Goal: Information Seeking & Learning: Check status

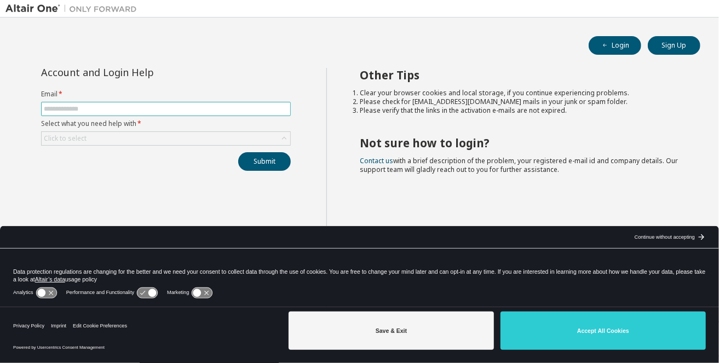
click at [110, 105] on input "text" at bounding box center [166, 109] width 244 height 9
type input "**********"
click at [151, 144] on div "**********" at bounding box center [166, 119] width 263 height 103
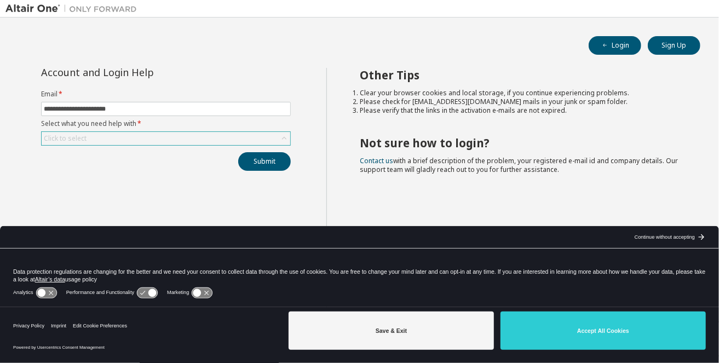
click at [166, 140] on div "Click to select" at bounding box center [166, 138] width 249 height 13
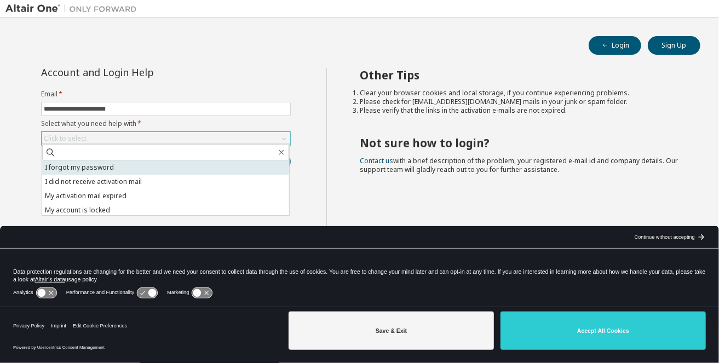
click at [111, 166] on li "I forgot my password" at bounding box center [165, 168] width 247 height 14
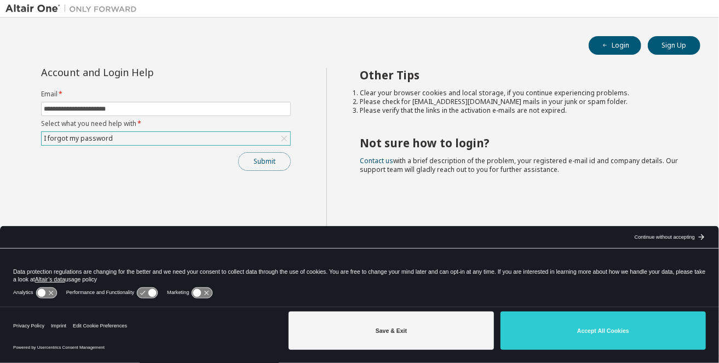
click at [257, 155] on button "Submit" at bounding box center [264, 161] width 53 height 19
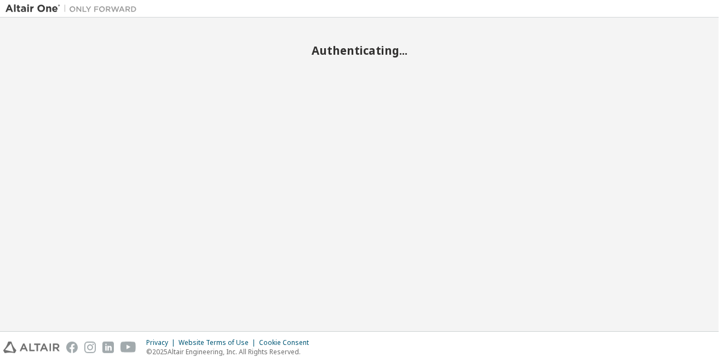
click at [425, 324] on div "Authenticating..." at bounding box center [359, 174] width 708 height 303
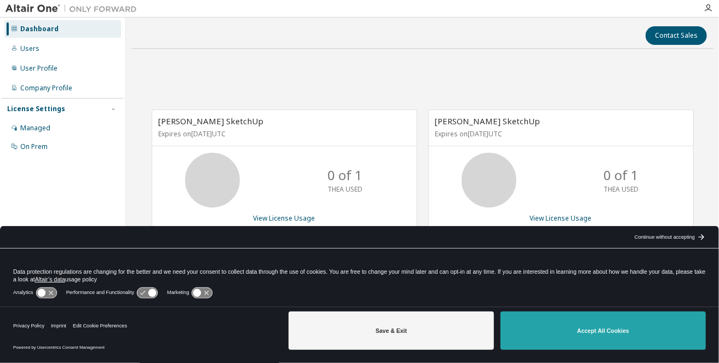
click at [581, 343] on button "Accept All Cookies" at bounding box center [603, 331] width 205 height 38
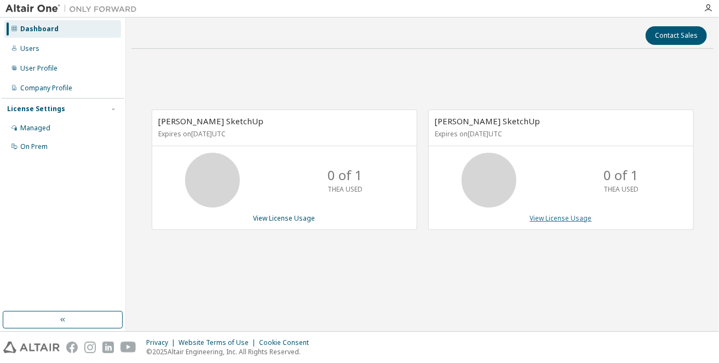
click at [551, 215] on link "View License Usage" at bounding box center [561, 218] width 62 height 9
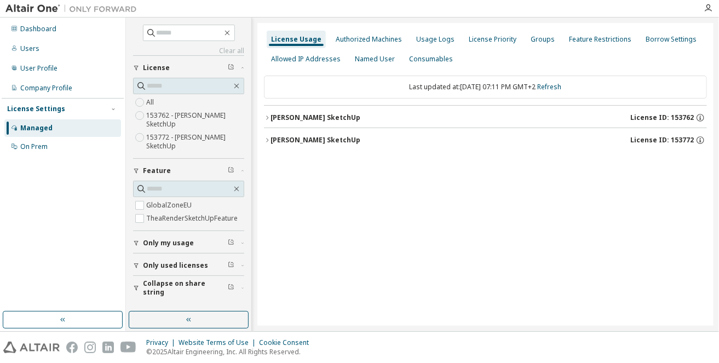
click at [182, 112] on label "153762 - Thea Render SketchUp" at bounding box center [195, 120] width 98 height 22
click at [182, 137] on label "153772 - Thea Render SketchUp" at bounding box center [195, 142] width 98 height 22
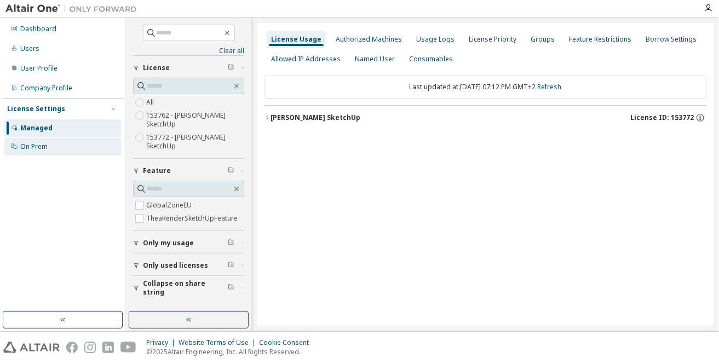
click at [49, 146] on div "On Prem" at bounding box center [62, 147] width 117 height 18
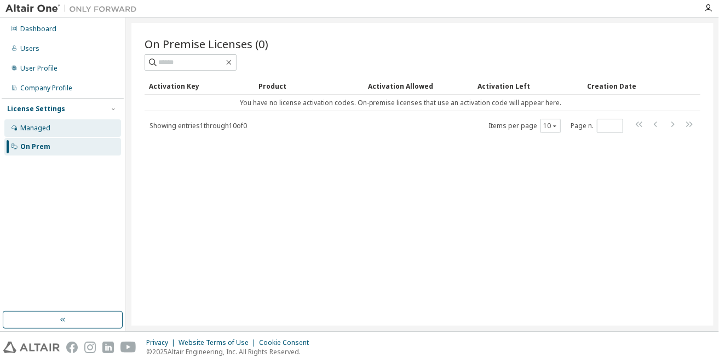
click at [47, 128] on div "Managed" at bounding box center [35, 128] width 30 height 9
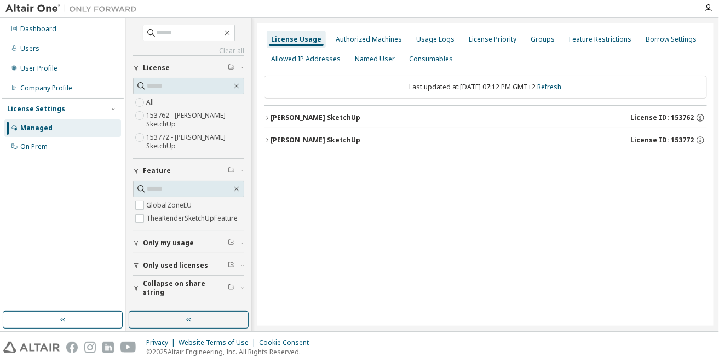
click at [298, 123] on button "Thea Render SketchUp License ID: 153762" at bounding box center [485, 118] width 443 height 24
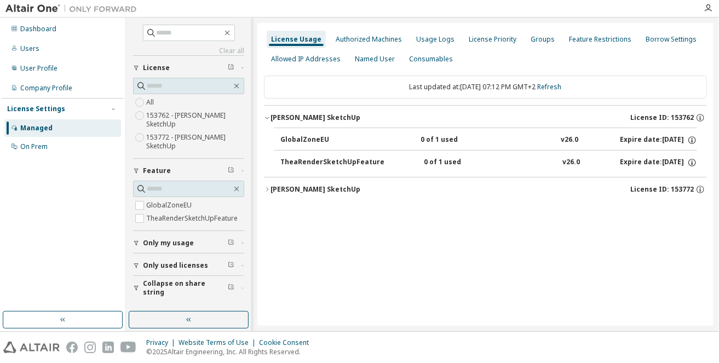
click at [306, 188] on div "Thea Render SketchUp" at bounding box center [316, 189] width 90 height 9
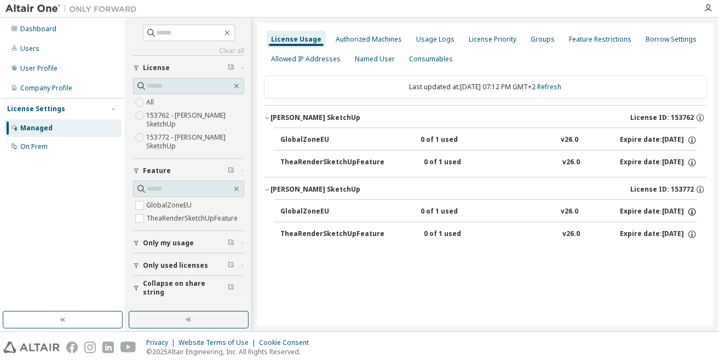
click at [691, 211] on icon "button" at bounding box center [693, 212] width 10 height 10
click at [390, 35] on div "Authorized Machines" at bounding box center [369, 39] width 66 height 9
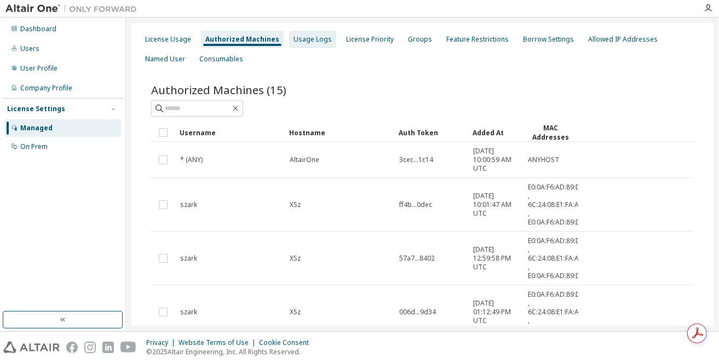
click at [311, 42] on div "Usage Logs" at bounding box center [313, 39] width 38 height 9
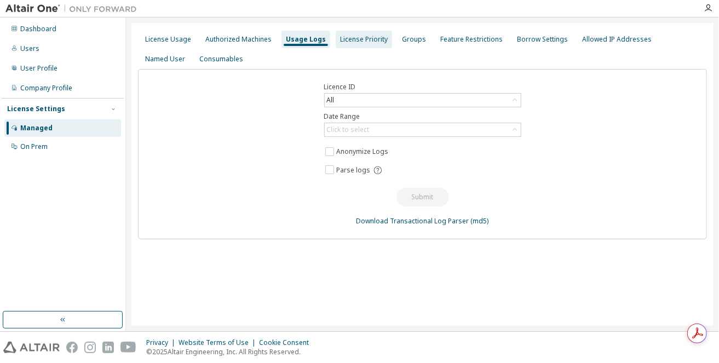
click at [348, 40] on div "License Priority" at bounding box center [364, 39] width 48 height 9
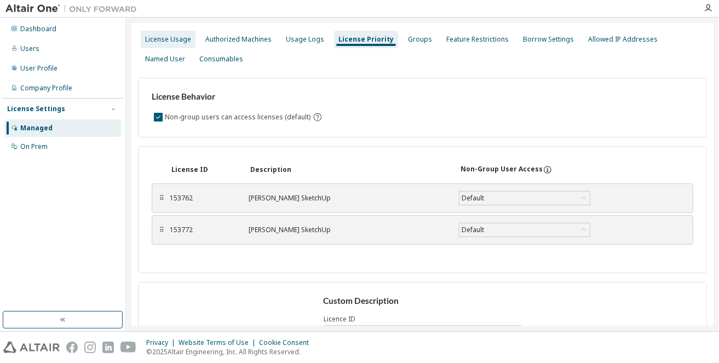
click at [170, 39] on div "License Usage" at bounding box center [168, 39] width 46 height 9
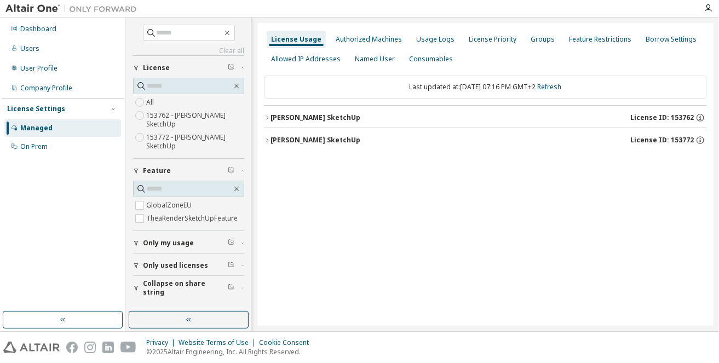
click at [308, 140] on div "Thea Render SketchUp" at bounding box center [316, 140] width 90 height 9
click at [313, 115] on div "Thea Render SketchUp" at bounding box center [316, 117] width 90 height 9
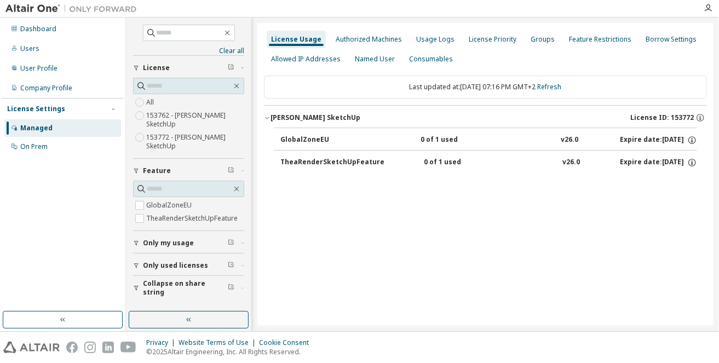
click at [47, 7] on img at bounding box center [73, 8] width 137 height 11
click at [99, 8] on img at bounding box center [73, 8] width 137 height 11
click at [71, 32] on div "Dashboard" at bounding box center [62, 29] width 117 height 18
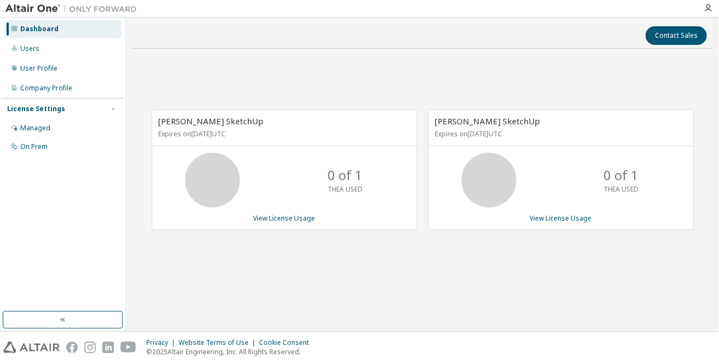
click at [64, 314] on button "button" at bounding box center [63, 320] width 120 height 18
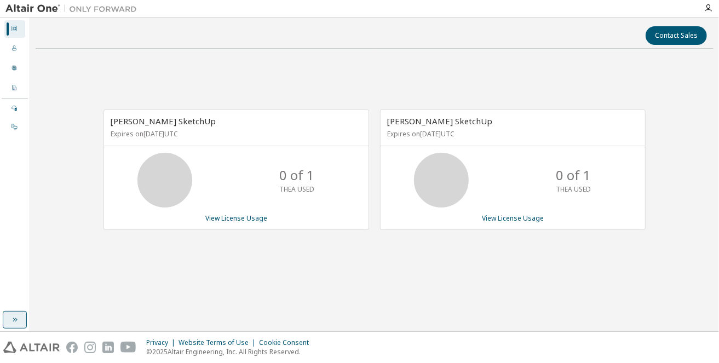
click at [9, 324] on button "button" at bounding box center [15, 320] width 24 height 18
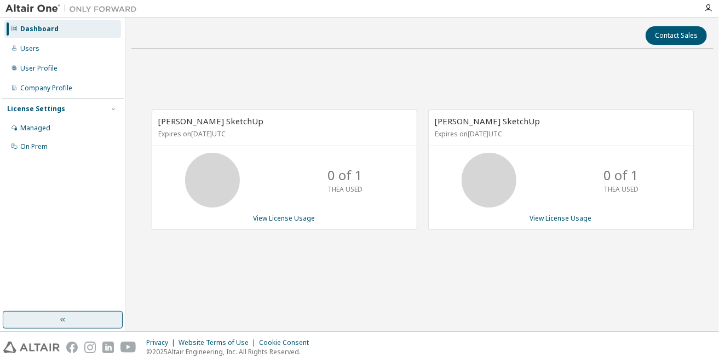
click at [11, 323] on button "button" at bounding box center [63, 320] width 120 height 18
